Goal: Navigation & Orientation: Find specific page/section

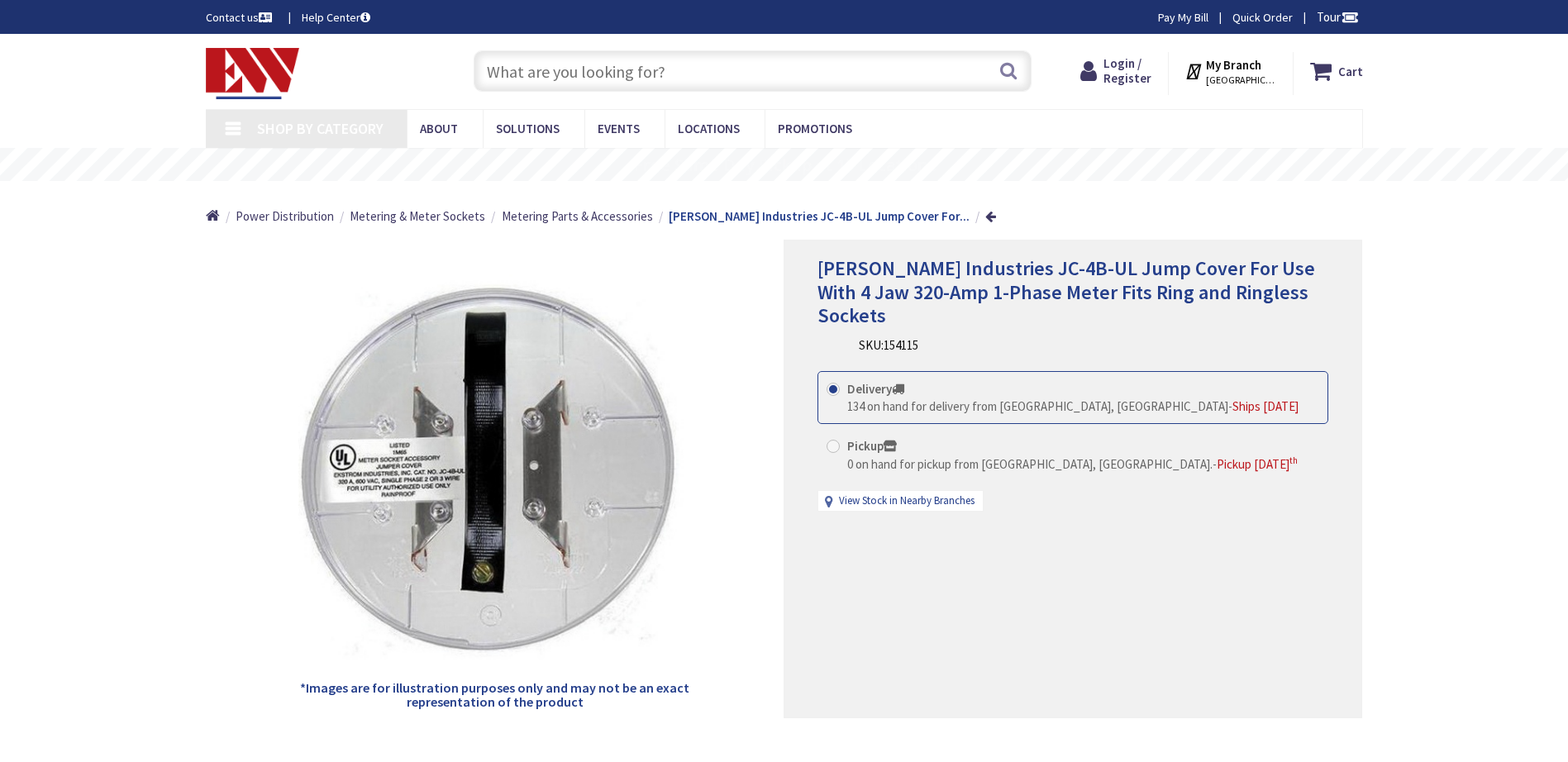
type input "[GEOGRAPHIC_DATA], [GEOGRAPHIC_DATA]"
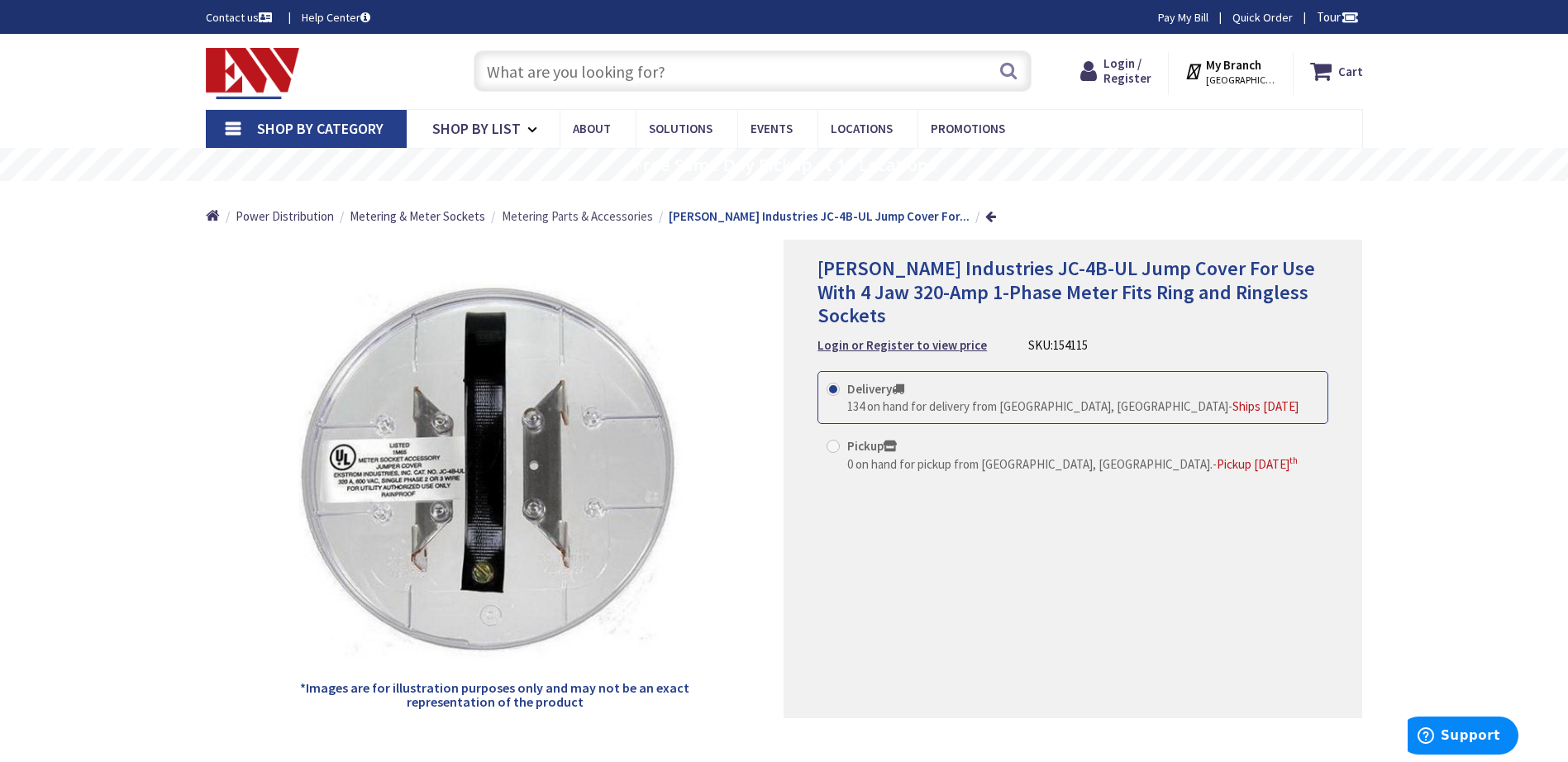
click at [536, 219] on span "Metering Parts & Accessories" at bounding box center [577, 216] width 151 height 16
click at [606, 217] on span "Metering Parts & Accessories" at bounding box center [577, 216] width 151 height 16
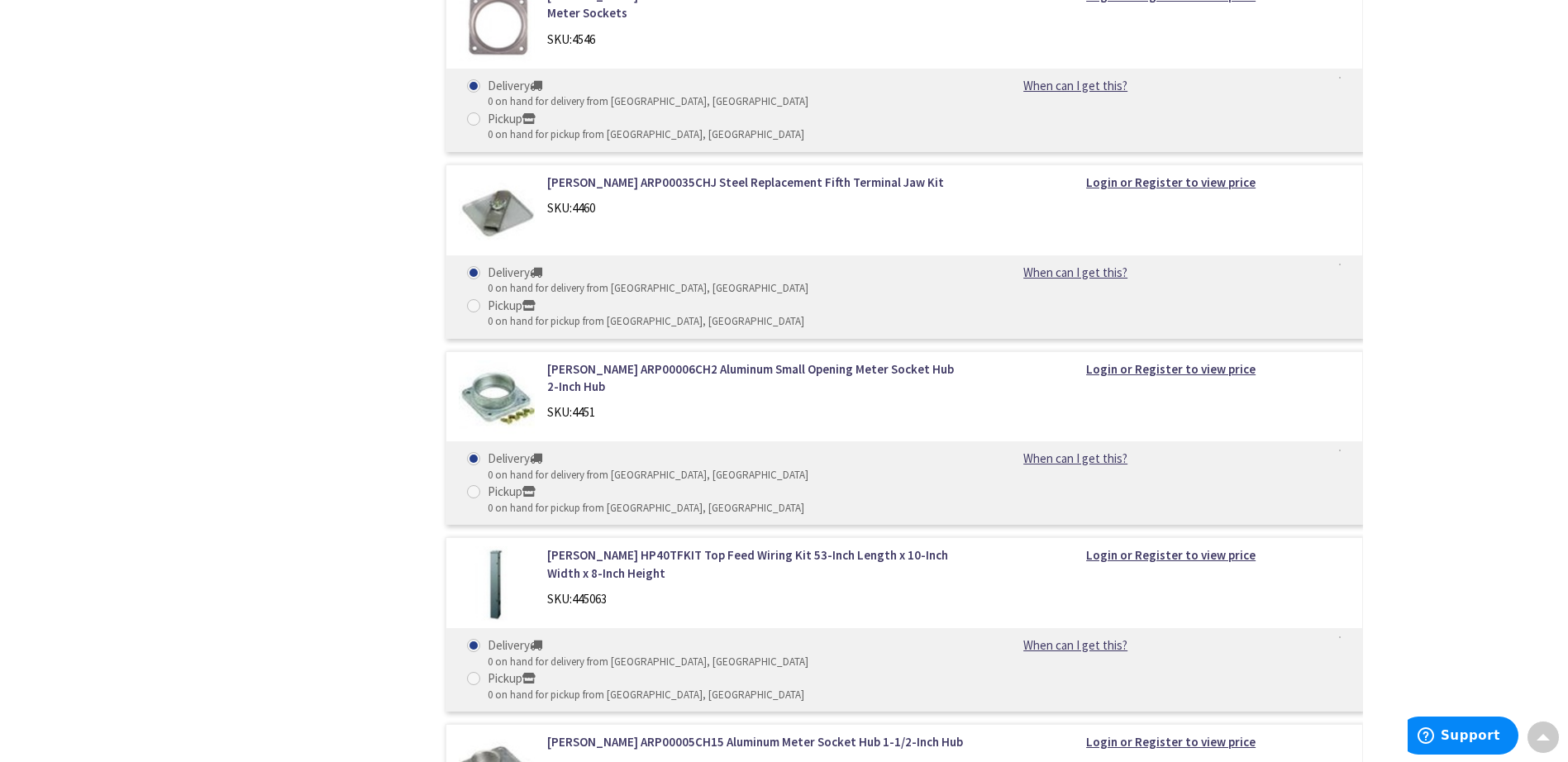
scroll to position [8845, 0]
